Goal: Information Seeking & Learning: Learn about a topic

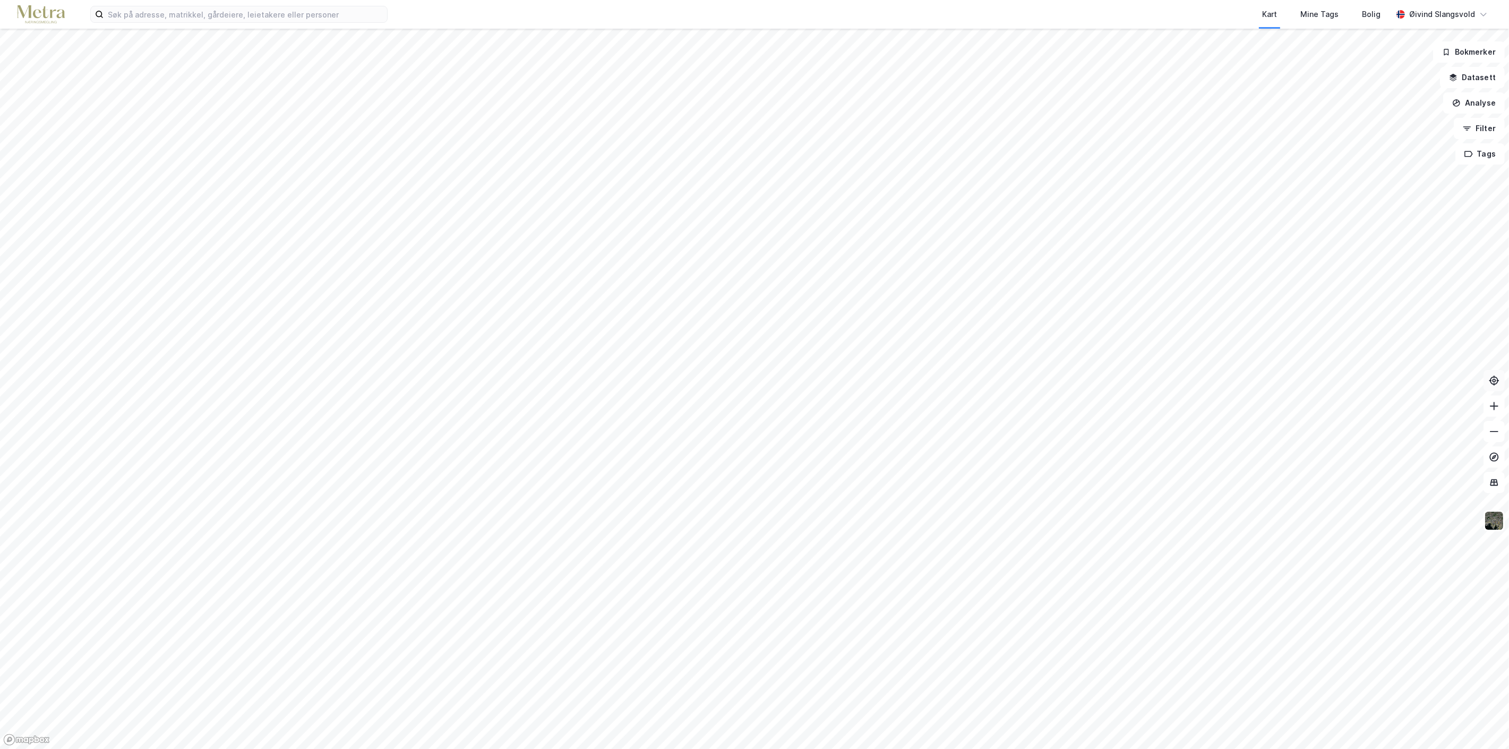
click at [1493, 378] on icon at bounding box center [1493, 380] width 11 height 11
